Goal: Find contact information: Find contact information

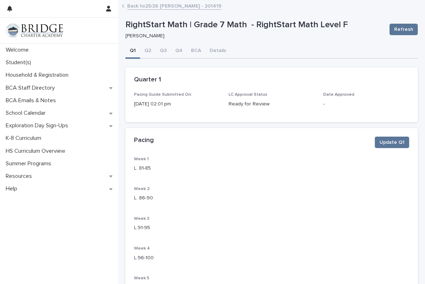
drag, startPoint x: 0, startPoint y: 0, endPoint x: 172, endPoint y: 8, distance: 171.9
click at [172, 8] on link "Back to 25/26 [PERSON_NAME] - 201419" at bounding box center [174, 5] width 94 height 8
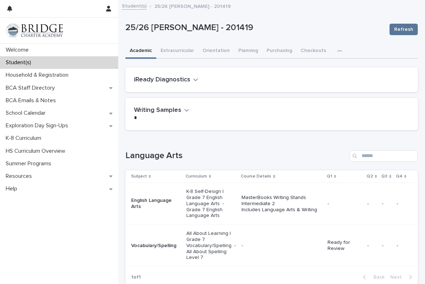
click at [287, 209] on p "MasterBooks Writing Stands Intermediate 2 Includes Language Arts & Writing" at bounding box center [282, 204] width 80 height 18
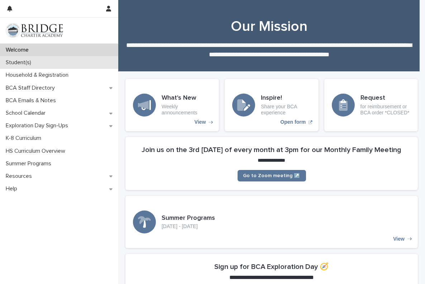
click at [48, 60] on div "Student(s)" at bounding box center [59, 62] width 118 height 13
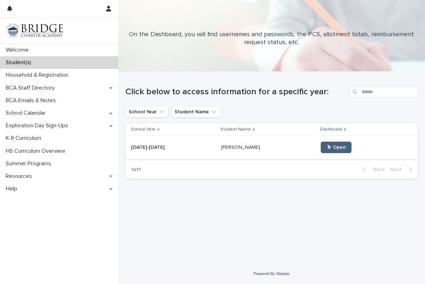
click at [321, 143] on link "🖱 Open" at bounding box center [336, 147] width 31 height 11
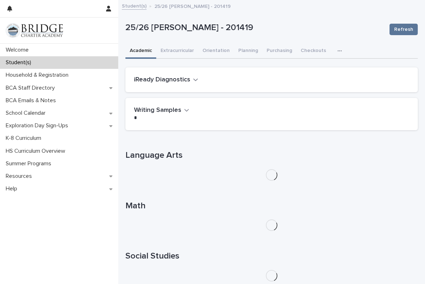
click at [338, 51] on icon "button" at bounding box center [340, 50] width 4 height 5
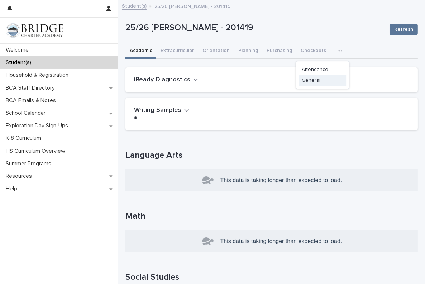
click at [308, 82] on button "General" at bounding box center [322, 80] width 47 height 11
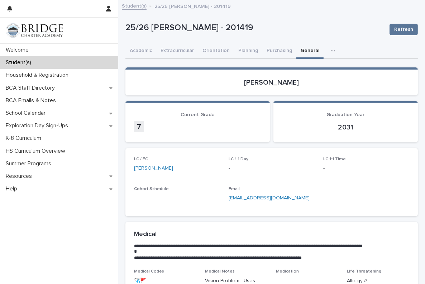
click at [229, 167] on p "-" at bounding box center [272, 169] width 86 height 8
click at [150, 166] on link "[PERSON_NAME]" at bounding box center [153, 169] width 39 height 8
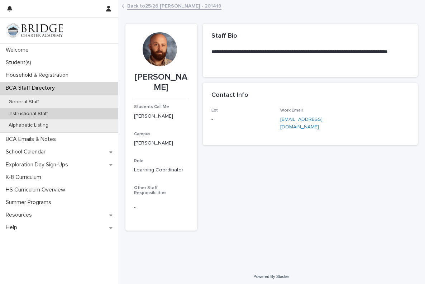
click at [31, 112] on p "Instructional Staff" at bounding box center [28, 114] width 51 height 6
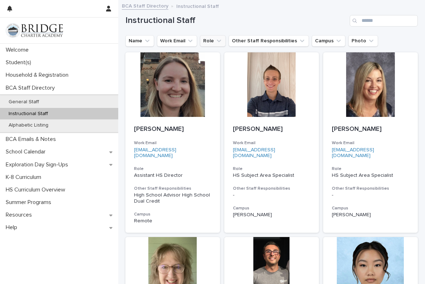
click at [217, 42] on icon "Role" at bounding box center [218, 40] width 7 height 7
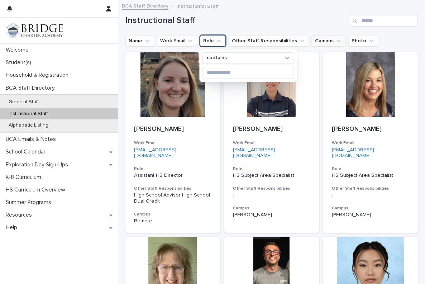
click at [322, 38] on button "Campus" at bounding box center [329, 40] width 34 height 11
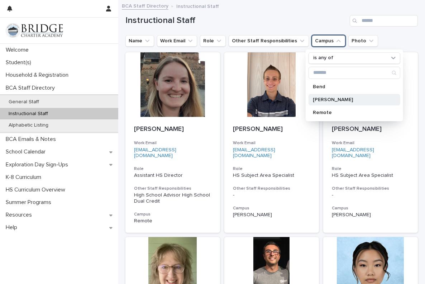
click at [322, 98] on p "[PERSON_NAME]" at bounding box center [351, 99] width 76 height 5
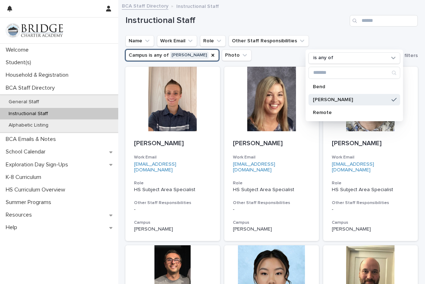
click at [283, 20] on h1 "Instructional Staff" at bounding box center [236, 20] width 222 height 10
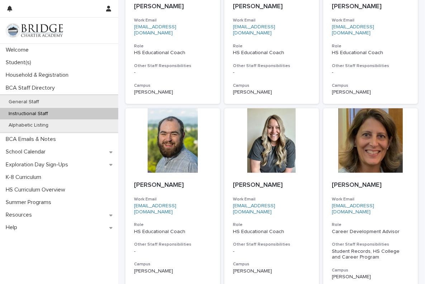
scroll to position [549, 0]
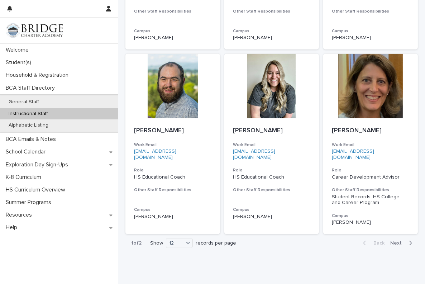
click at [394, 241] on span "Next" at bounding box center [398, 243] width 16 height 5
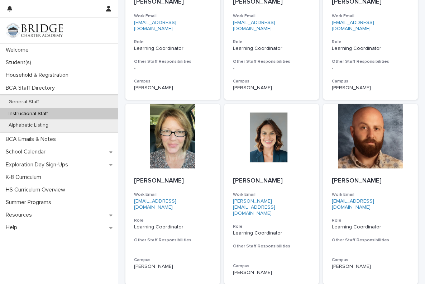
scroll to position [323, 0]
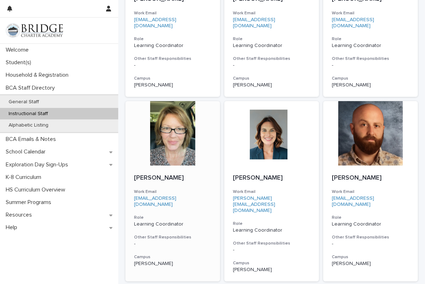
click at [184, 166] on div "[PERSON_NAME] Work Email [EMAIL_ADDRESS][DOMAIN_NAME] Role Learning Coordinator…" at bounding box center [172, 221] width 95 height 110
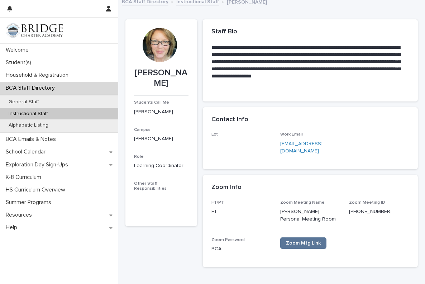
scroll to position [4, 0]
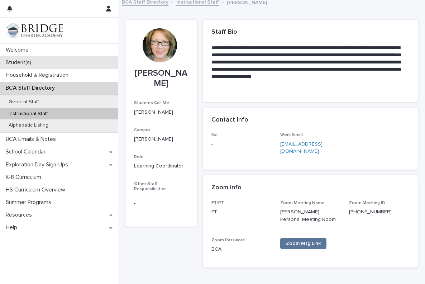
click at [25, 64] on p "Student(s)" at bounding box center [20, 62] width 34 height 7
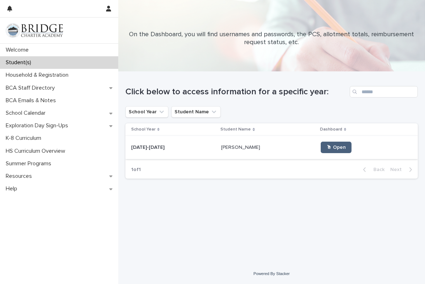
click at [328, 147] on span "🖱 Open" at bounding box center [336, 147] width 19 height 5
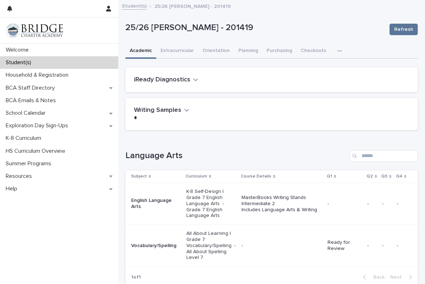
click at [338, 50] on icon "button" at bounding box center [340, 50] width 4 height 5
click at [309, 82] on span "General" at bounding box center [311, 80] width 19 height 5
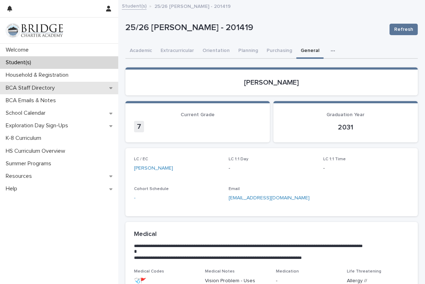
click at [55, 85] on p "BCA Staff Directory" at bounding box center [32, 88] width 58 height 7
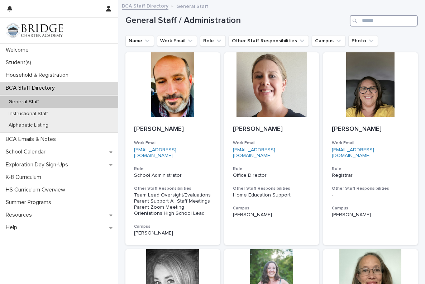
click at [374, 20] on input "Search" at bounding box center [384, 20] width 68 height 11
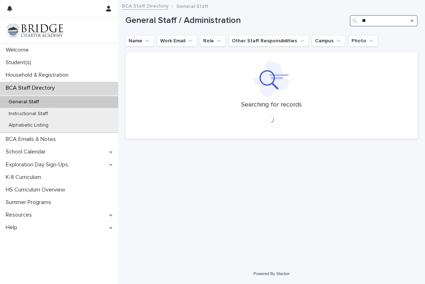
type input "*"
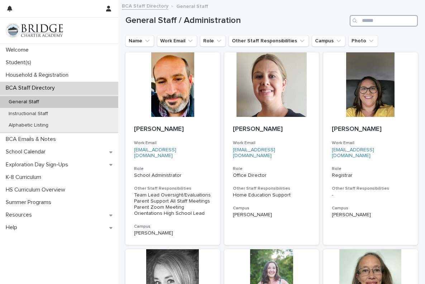
paste input "**********"
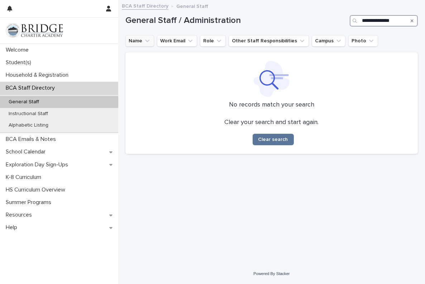
type input "**********"
click at [144, 42] on icon "Name" at bounding box center [147, 40] width 7 height 7
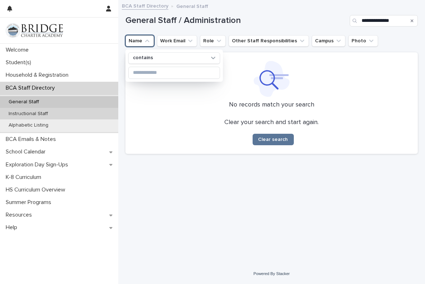
click at [36, 110] on div "Instructional Staff" at bounding box center [59, 114] width 118 height 12
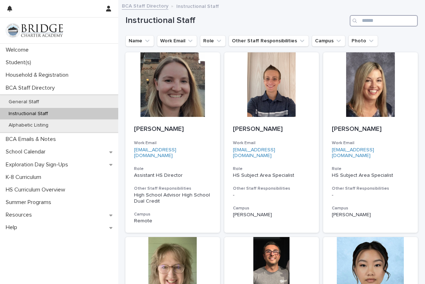
click at [363, 19] on input "Search" at bounding box center [384, 20] width 68 height 11
paste input "**********"
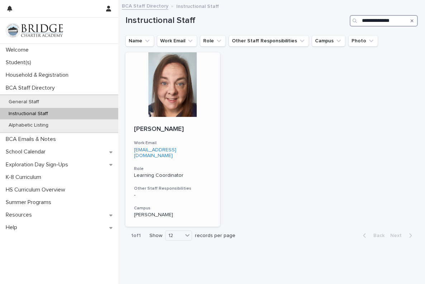
type input "**********"
click at [167, 127] on p "[PERSON_NAME]" at bounding box center [172, 129] width 77 height 8
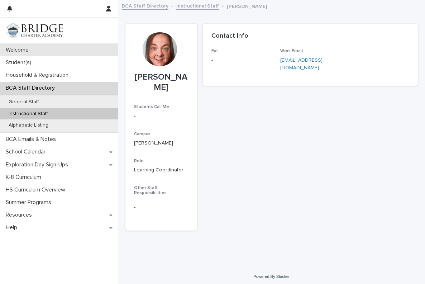
click at [19, 51] on p "Welcome" at bounding box center [19, 50] width 32 height 7
